Goal: Navigation & Orientation: Find specific page/section

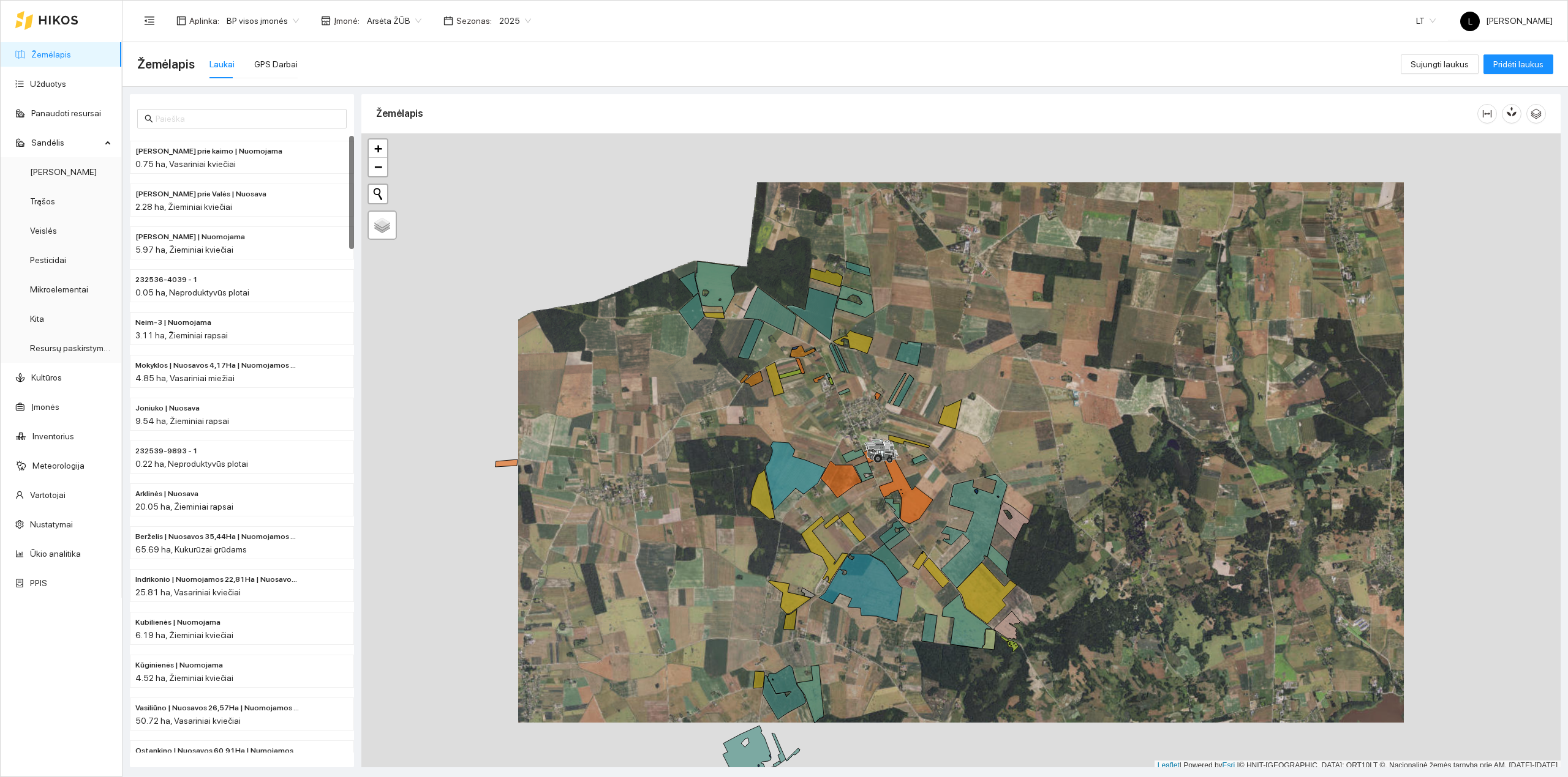
click at [57, 54] on link "Žemėlapis" at bounding box center [51, 54] width 40 height 10
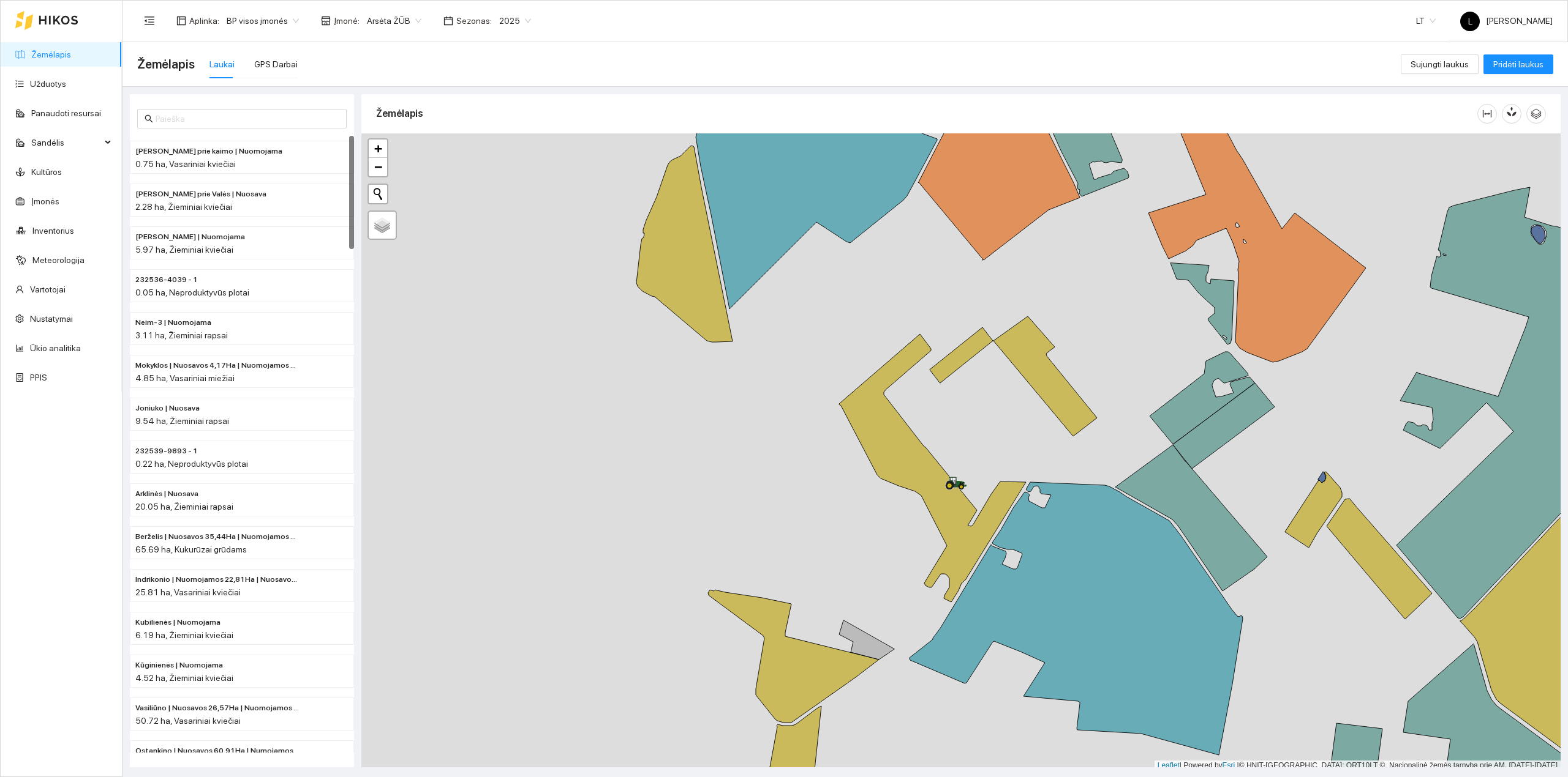
scroll to position [3, 0]
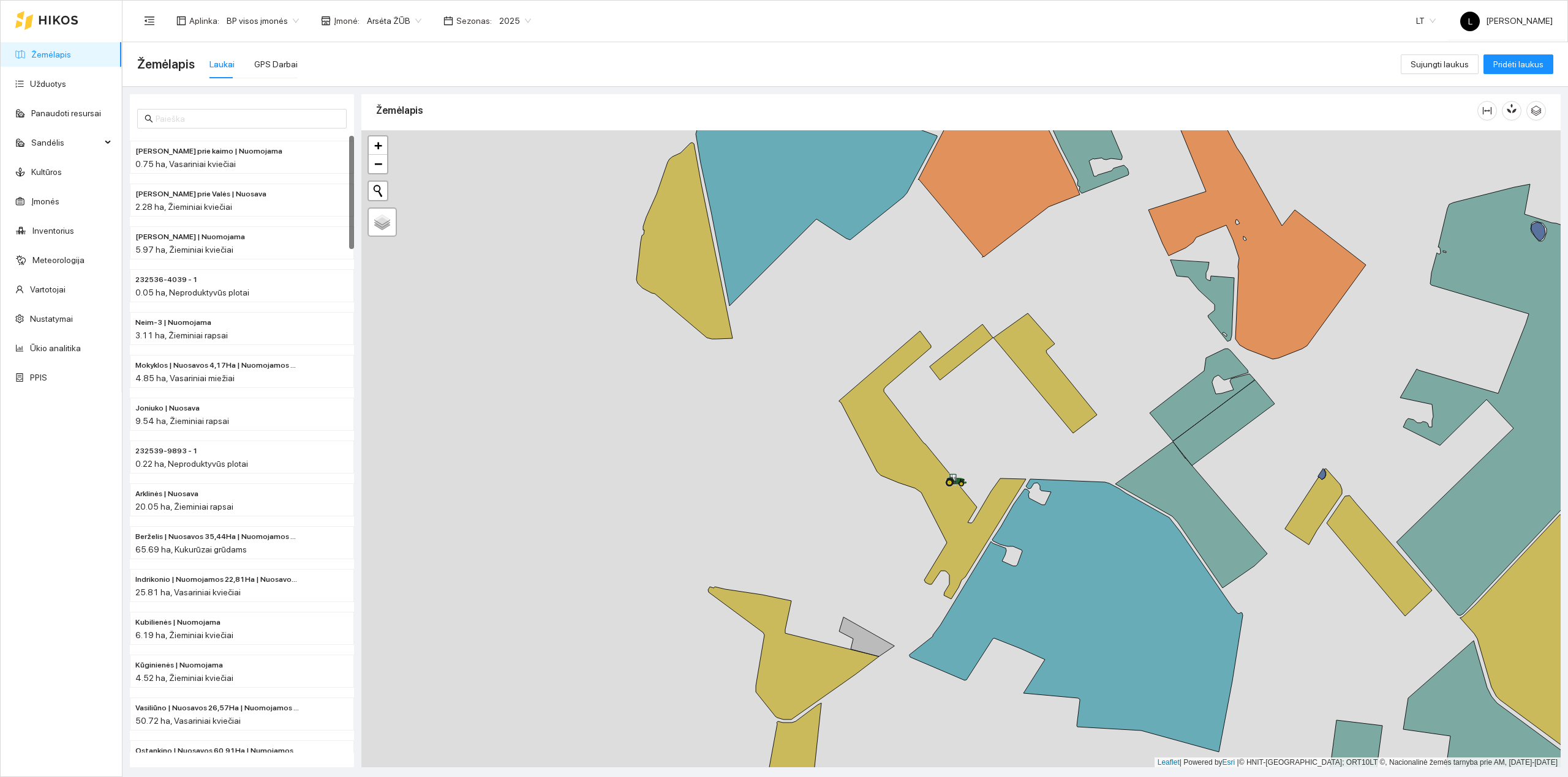
drag, startPoint x: 1032, startPoint y: 540, endPoint x: 944, endPoint y: 466, distance: 115.0
click at [946, 466] on icon at bounding box center [931, 465] width 186 height 268
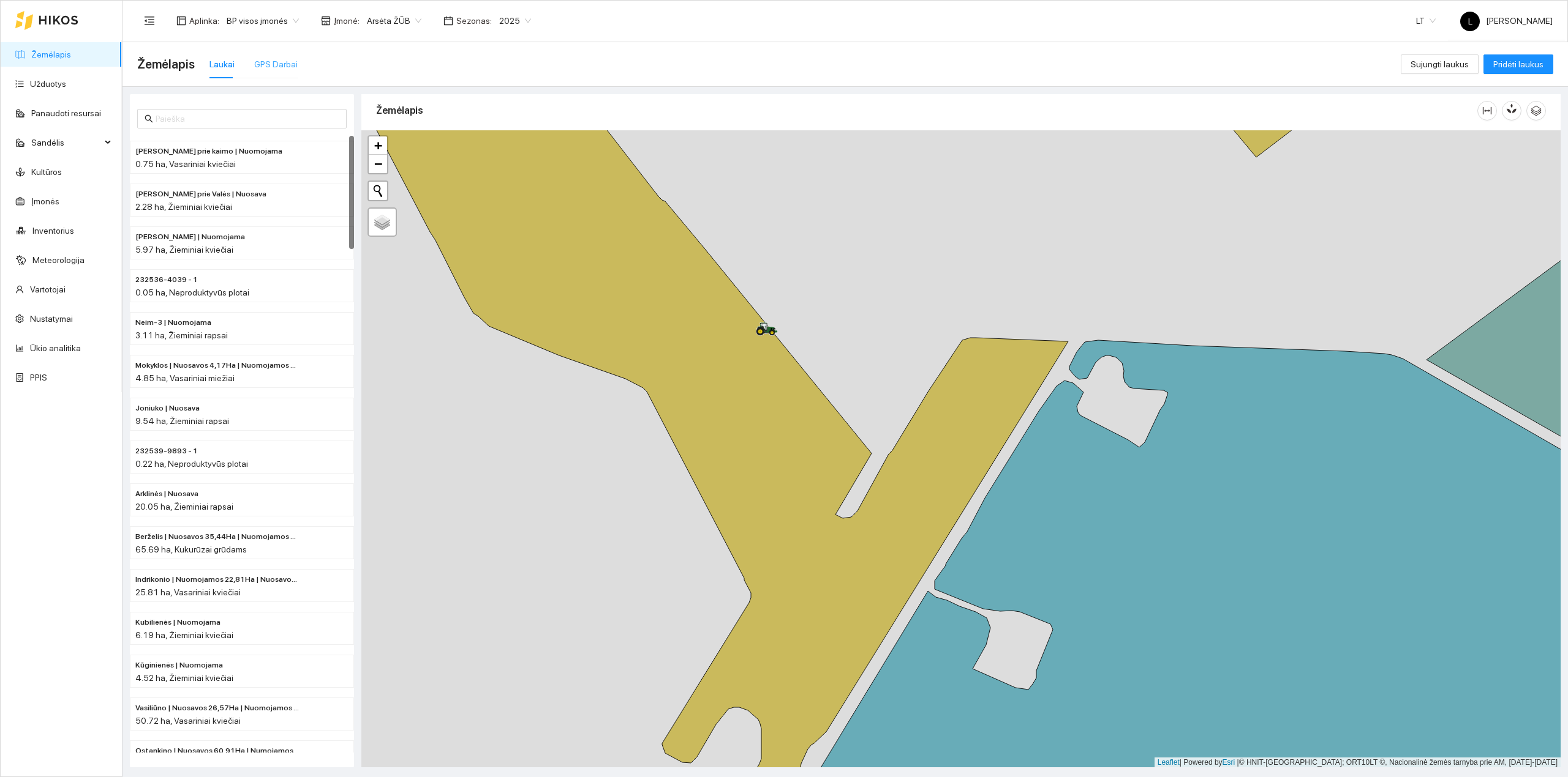
click at [284, 54] on div "GPS Darbai" at bounding box center [276, 64] width 43 height 28
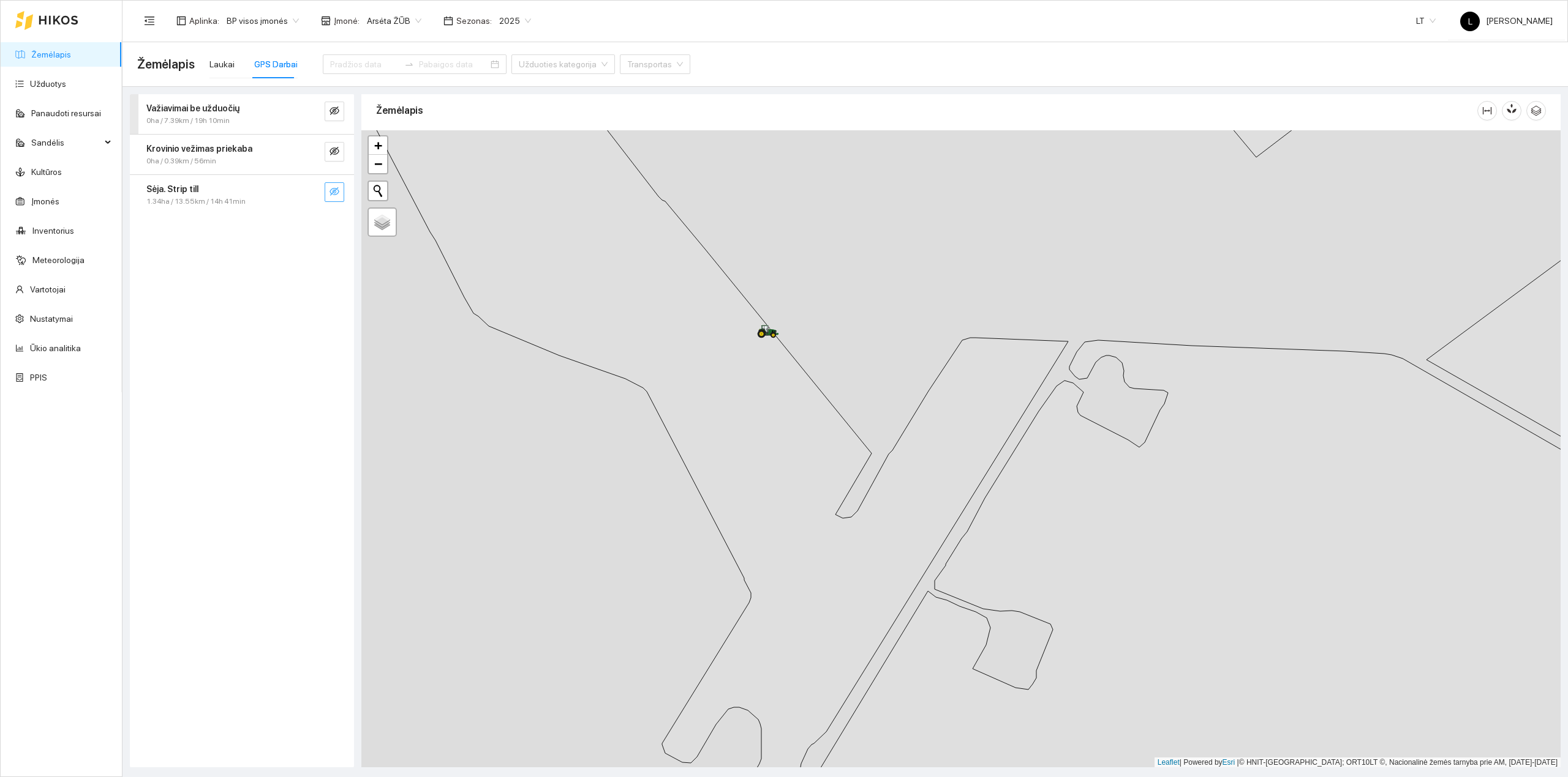
click at [331, 189] on icon "eye-invisible" at bounding box center [334, 192] width 10 height 9
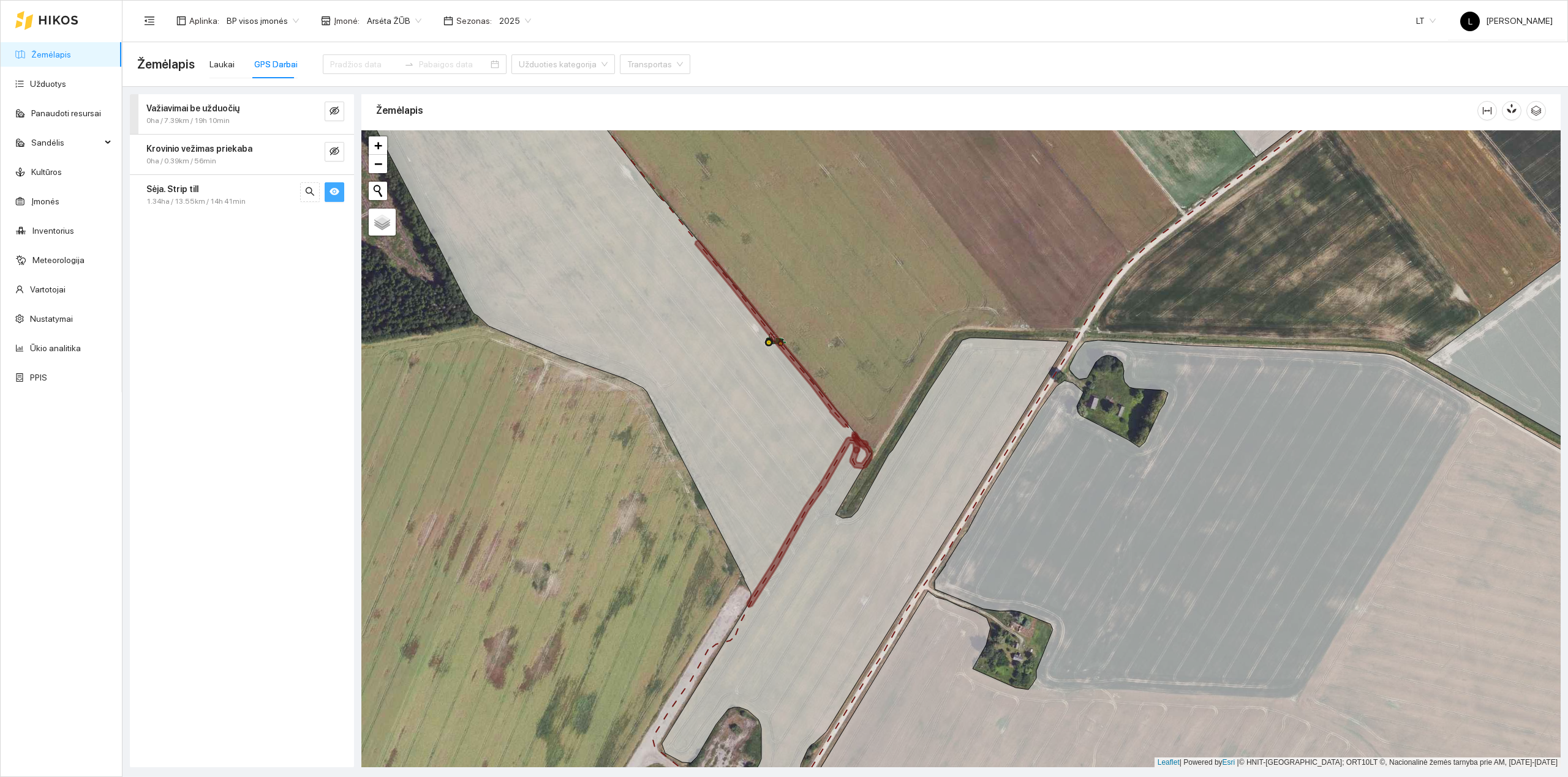
click at [334, 192] on icon "eye" at bounding box center [334, 192] width 10 height 7
click at [522, 24] on div "2025" at bounding box center [515, 21] width 47 height 20
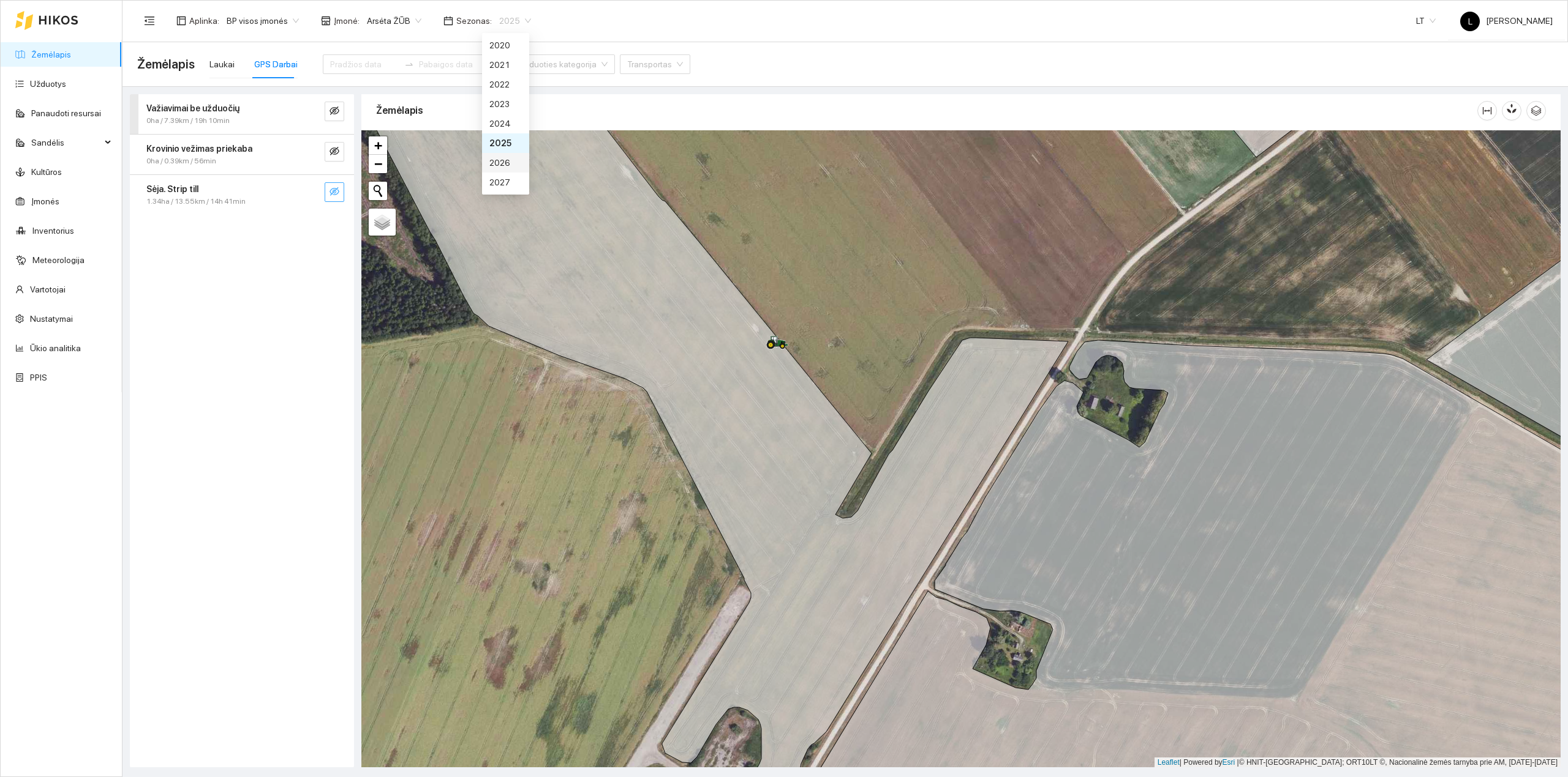
click at [498, 164] on div "2026" at bounding box center [505, 162] width 32 height 14
click at [214, 66] on div "Laukai" at bounding box center [222, 64] width 25 height 14
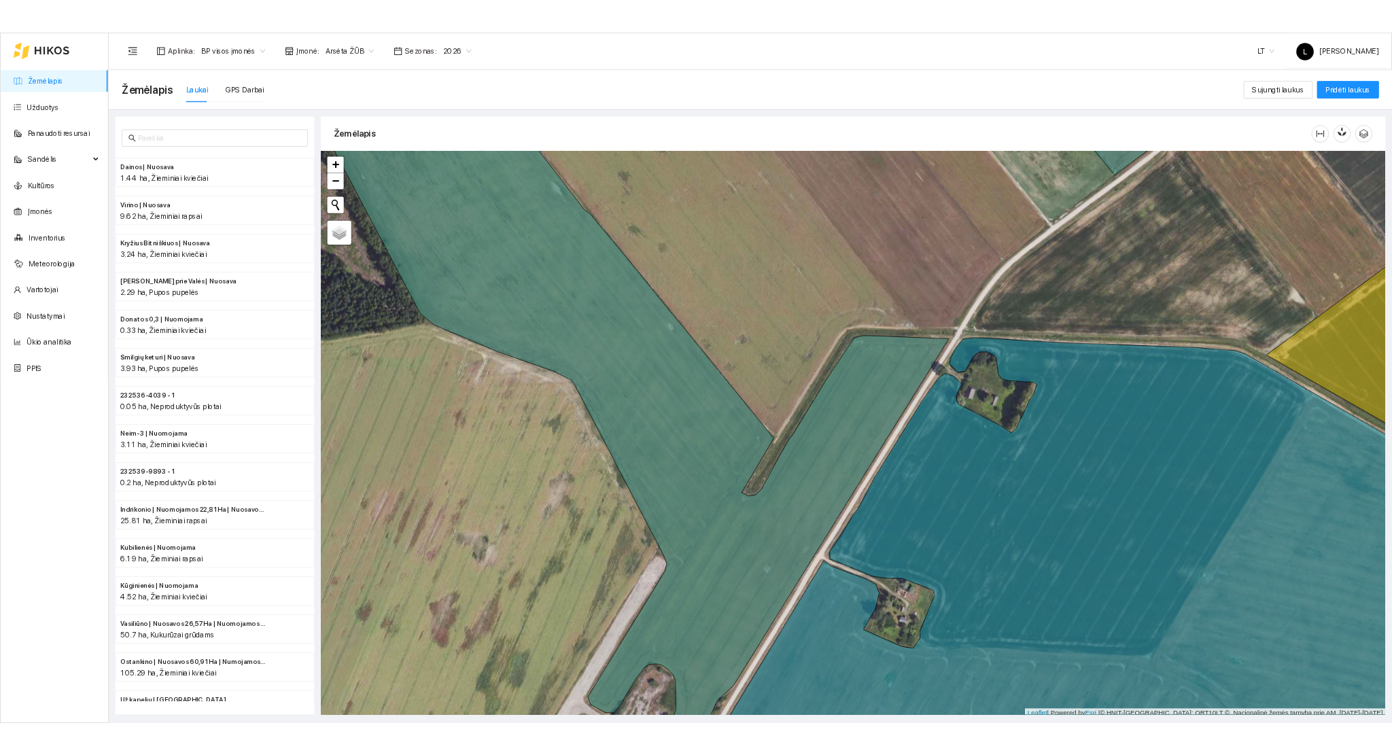
scroll to position [3, 0]
